Goal: Task Accomplishment & Management: Use online tool/utility

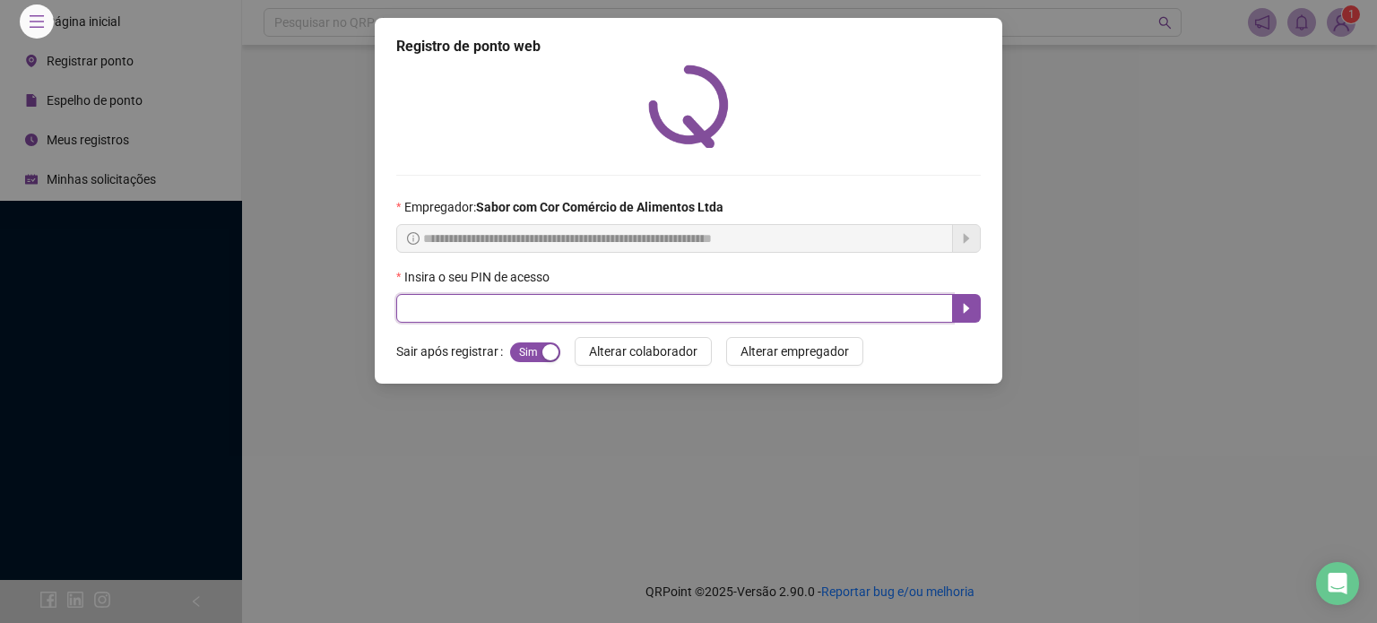
click at [518, 307] on input "text" at bounding box center [674, 308] width 557 height 29
type input "*****"
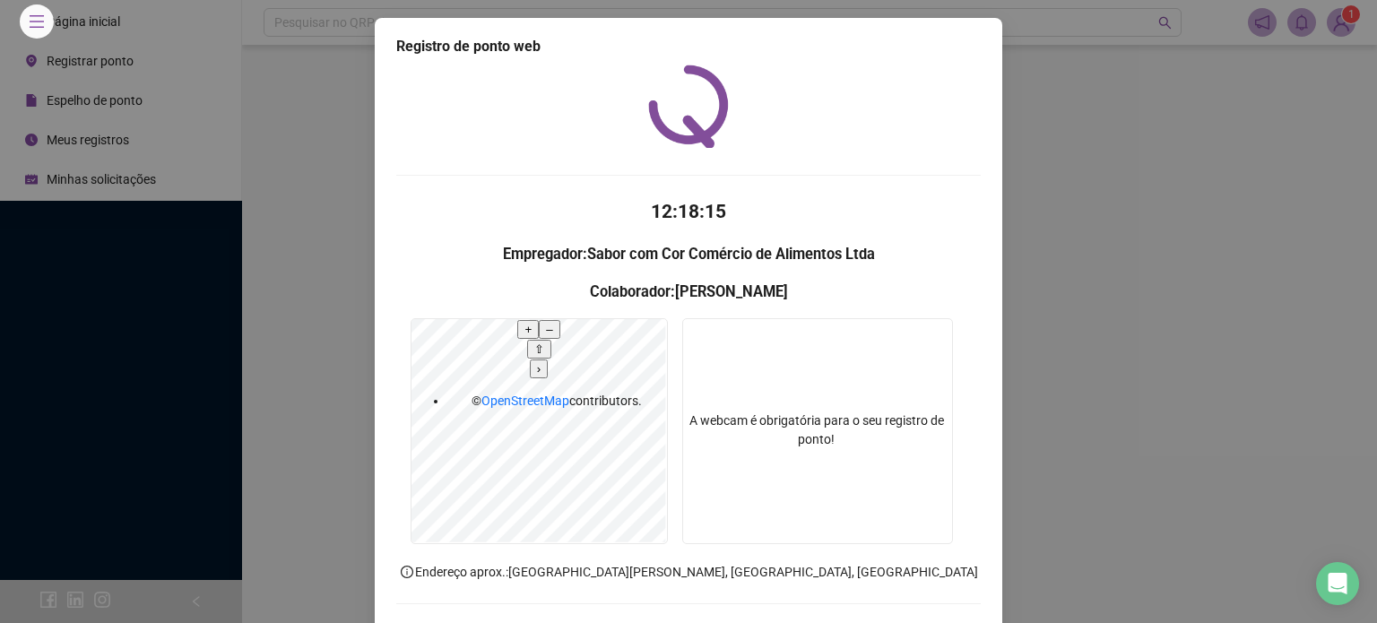
scroll to position [75, 0]
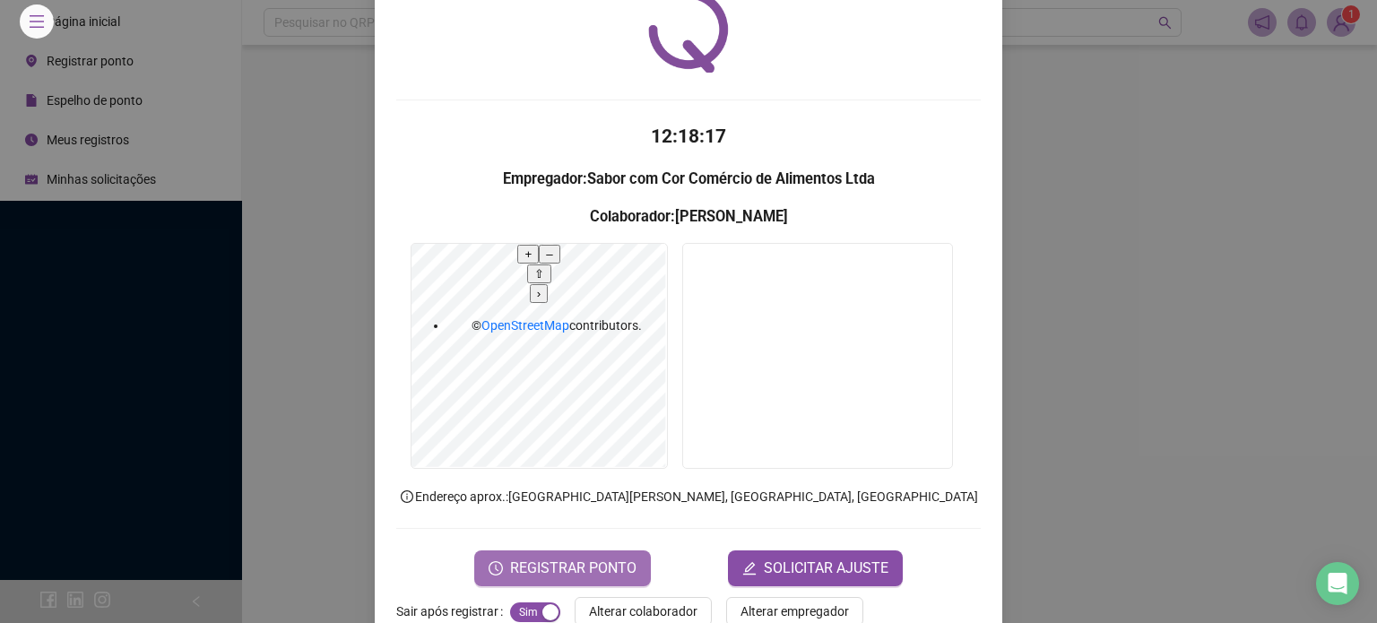
click at [574, 557] on span "REGISTRAR PONTO" at bounding box center [573, 568] width 126 height 22
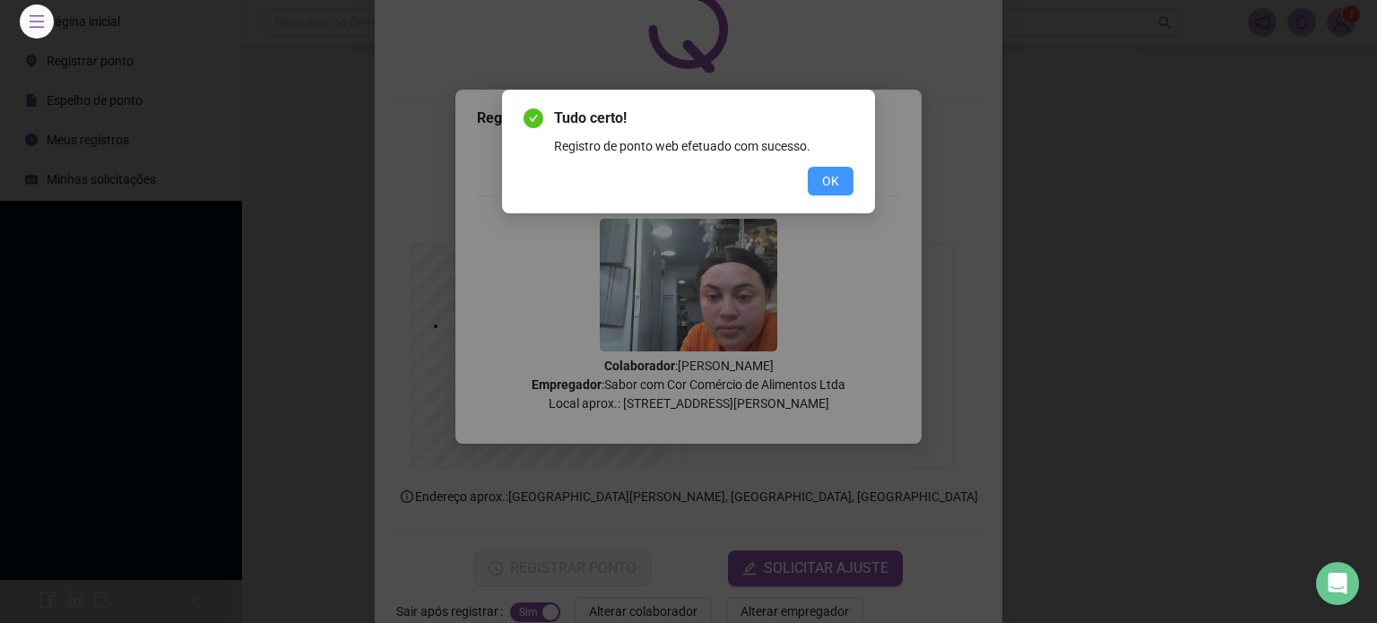
click at [824, 185] on span "OK" at bounding box center [830, 181] width 17 height 20
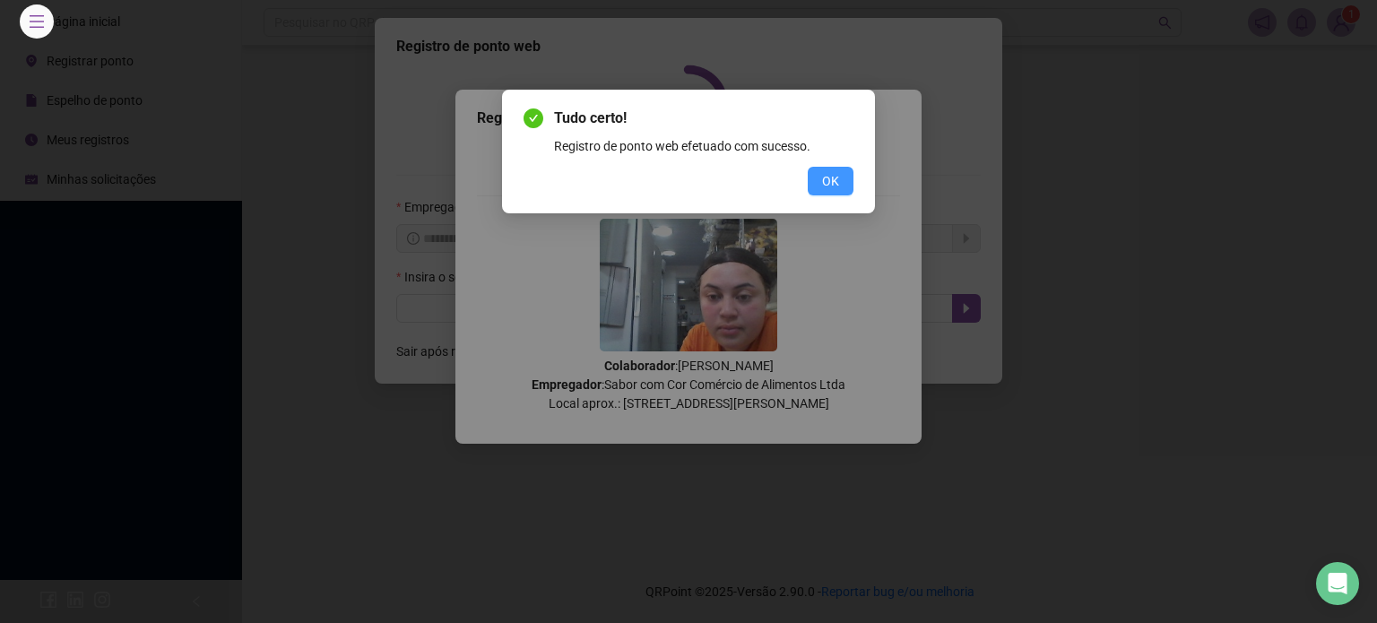
scroll to position [0, 0]
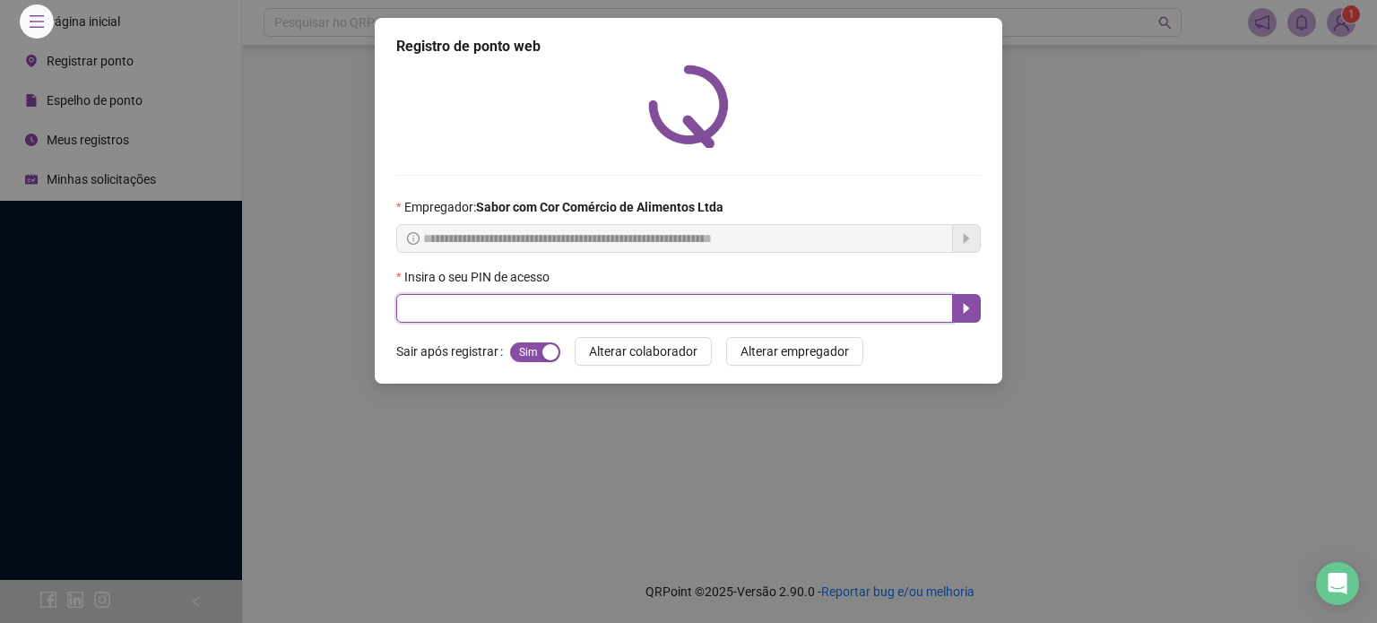
click at [673, 307] on input "text" at bounding box center [674, 308] width 557 height 29
type input "*****"
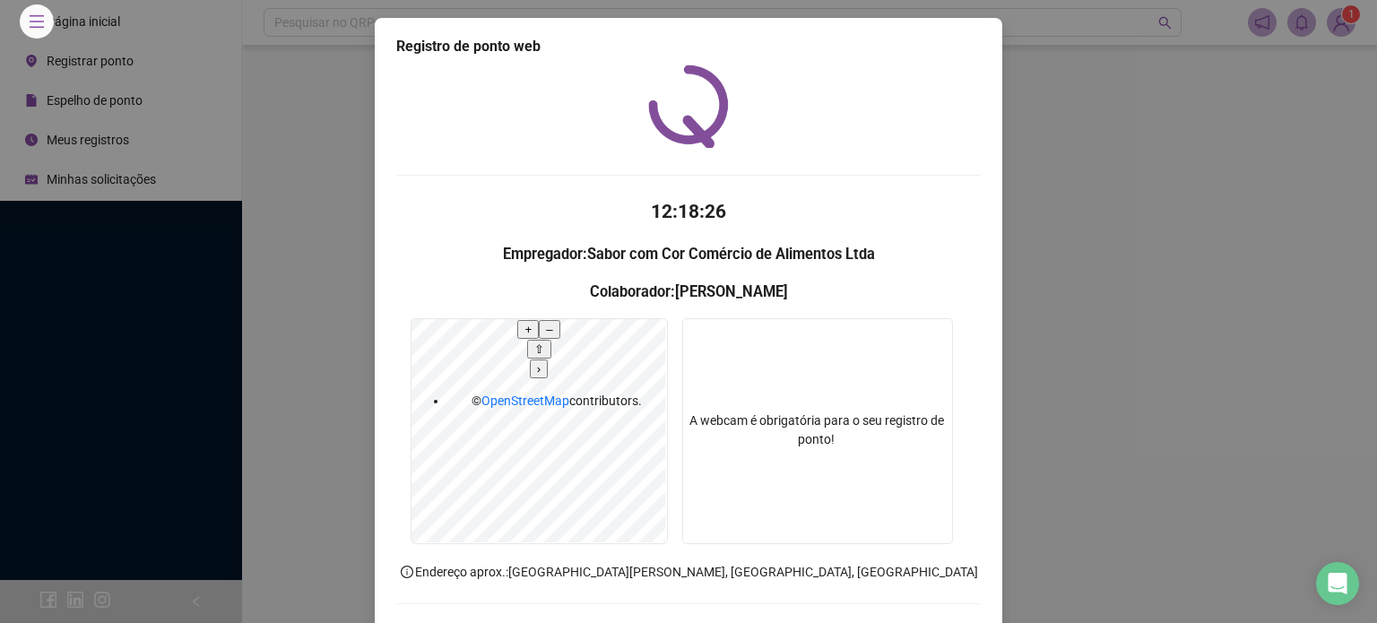
scroll to position [75, 0]
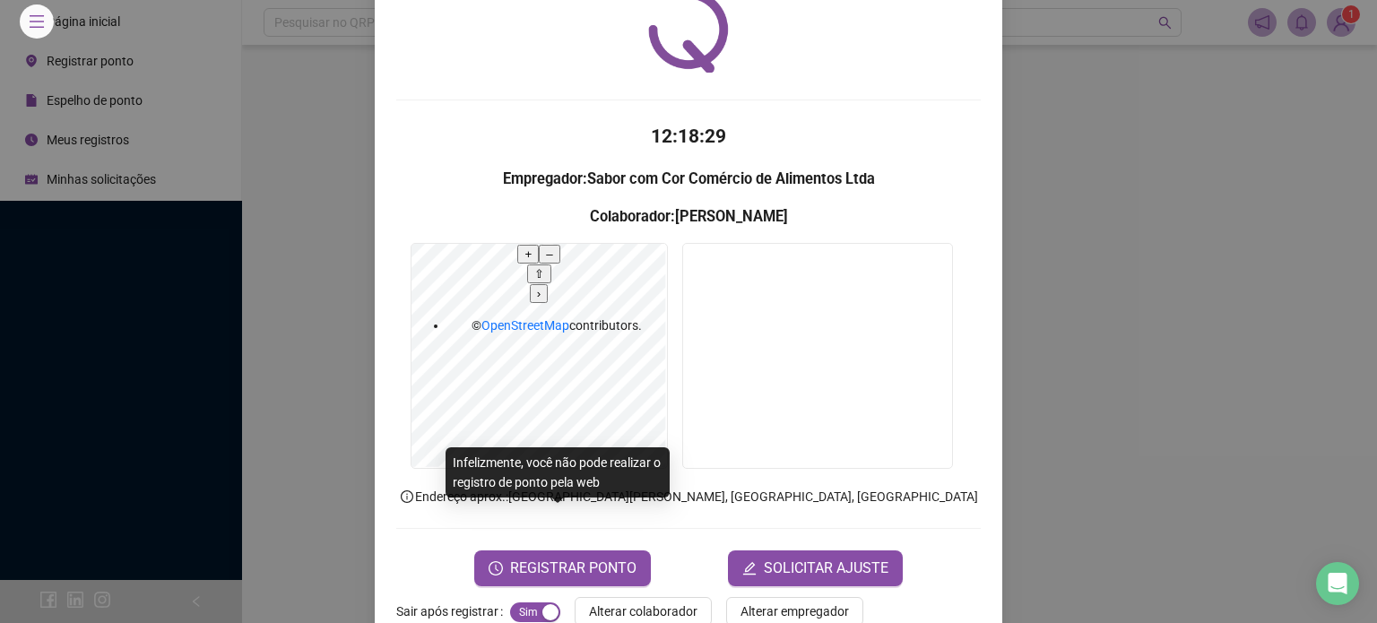
click at [563, 504] on form "12:18:29 Empregador : Sabor com Cor Comércio de Alimentos Ltda Colaborador : [P…" at bounding box center [688, 354] width 584 height 464
click at [571, 557] on span "REGISTRAR PONTO" at bounding box center [573, 568] width 126 height 22
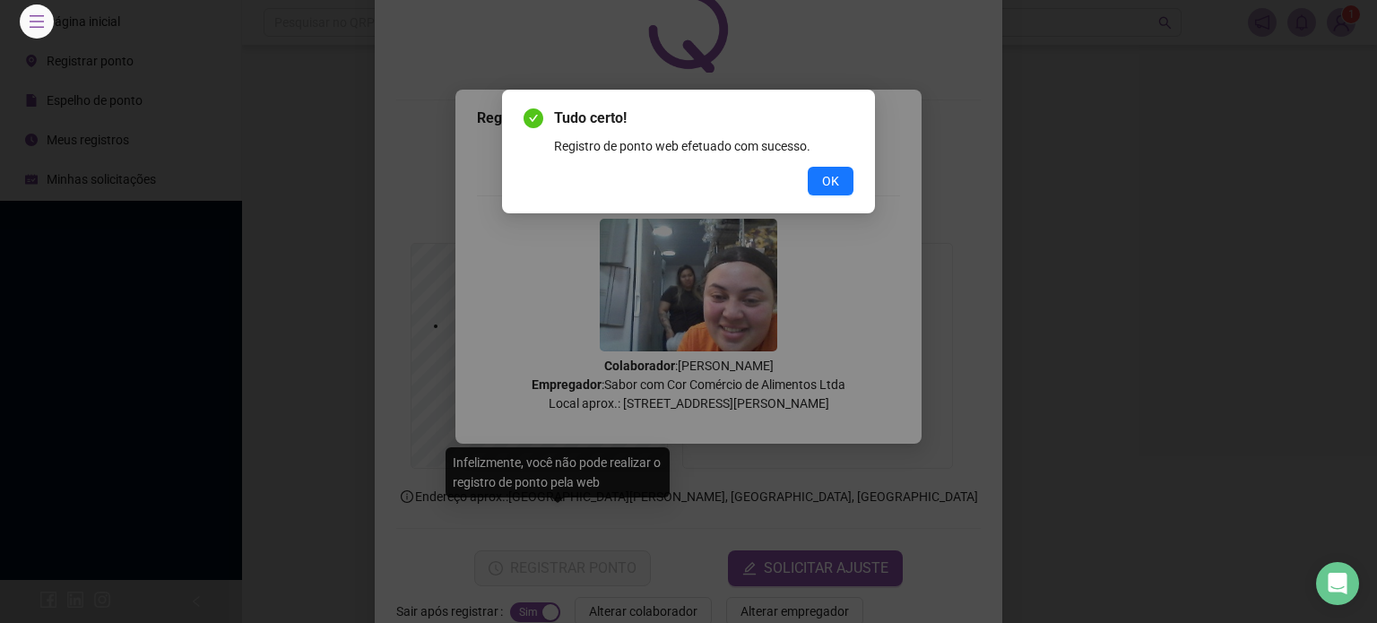
click at [833, 157] on div "Tudo certo! Registro de ponto web efetuado com sucesso. OK" at bounding box center [688, 152] width 330 height 88
click at [828, 175] on span "OK" at bounding box center [830, 181] width 17 height 20
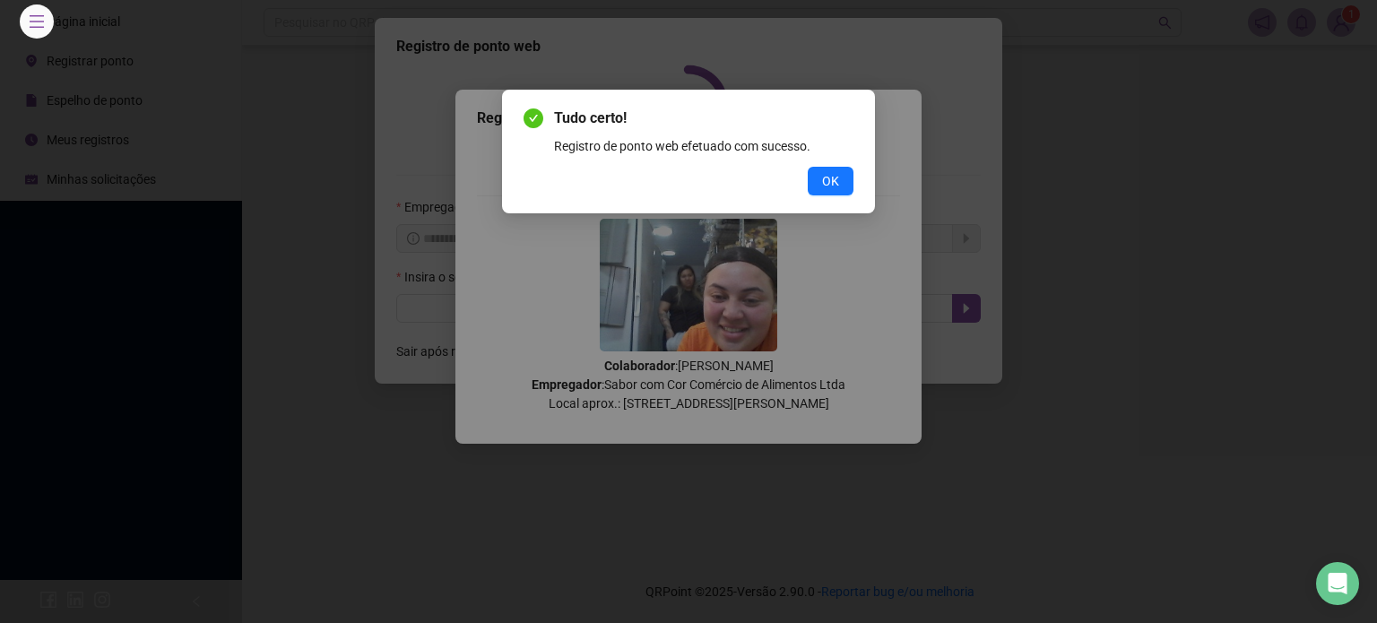
scroll to position [0, 0]
